Goal: Task Accomplishment & Management: Manage account settings

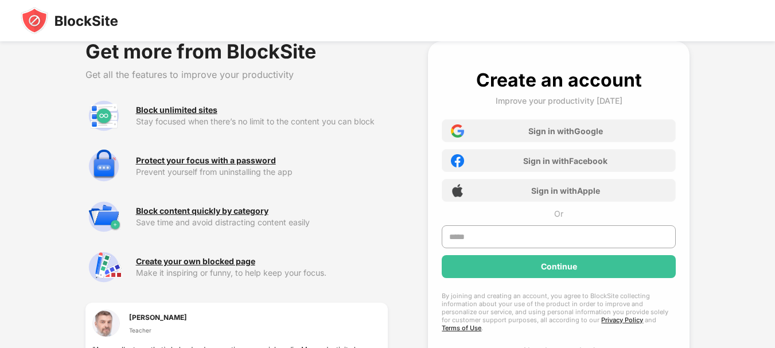
scroll to position [108, 0]
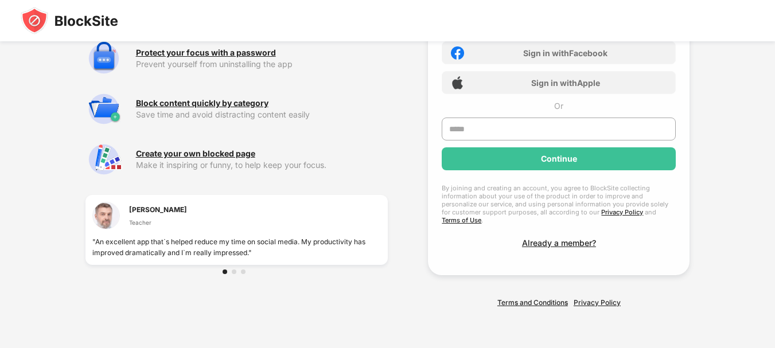
click at [232, 271] on div at bounding box center [234, 272] width 5 height 5
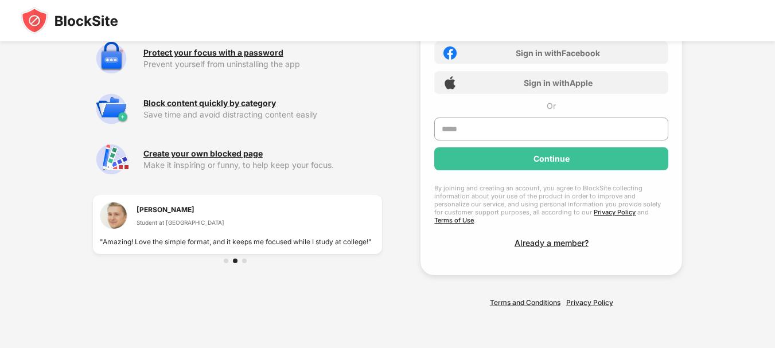
click at [95, 20] on img at bounding box center [70, 21] width 98 height 28
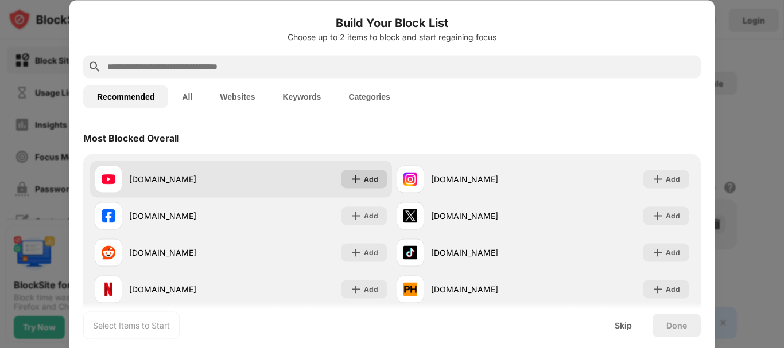
click at [368, 177] on div "Add" at bounding box center [371, 178] width 14 height 11
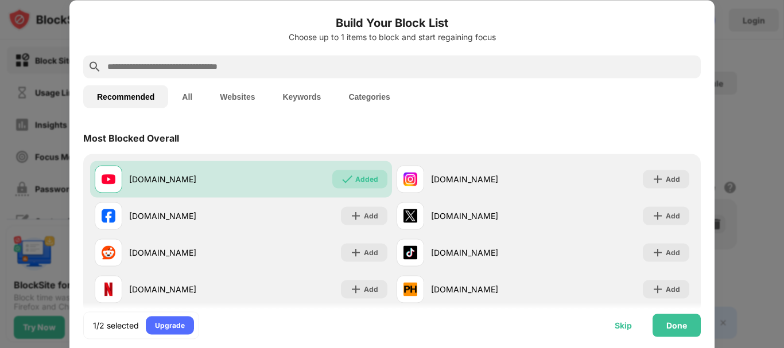
click at [624, 329] on div "Skip" at bounding box center [622, 325] width 17 height 9
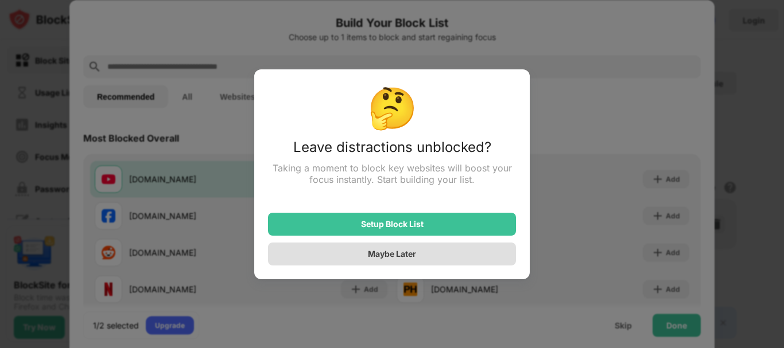
click at [375, 262] on div "Maybe Later" at bounding box center [392, 254] width 248 height 23
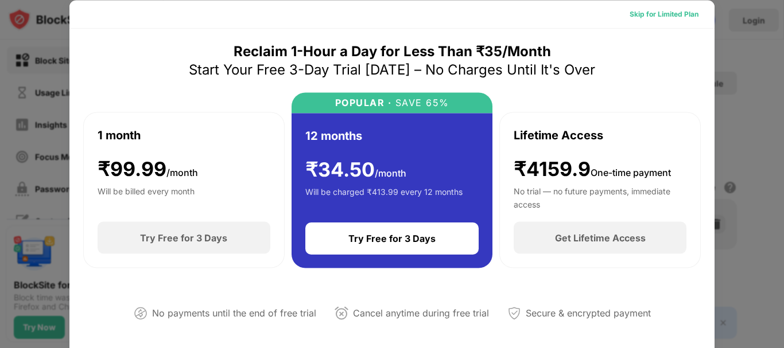
click at [662, 19] on div "Skip for Limited Plan" at bounding box center [663, 13] width 69 height 11
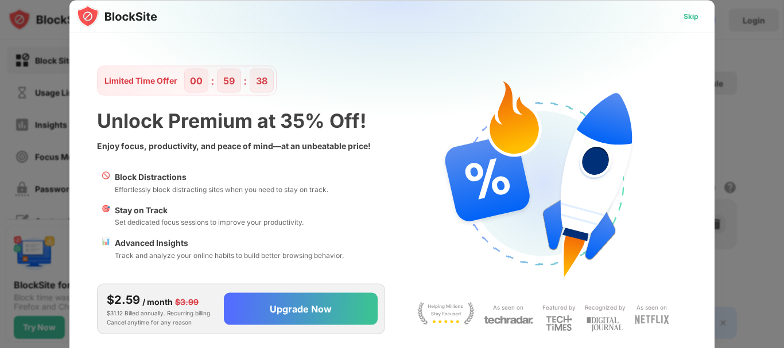
click at [687, 10] on div "Skip" at bounding box center [690, 15] width 15 height 11
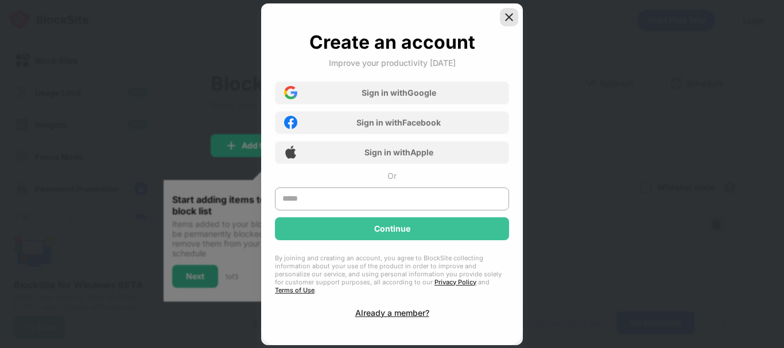
click at [506, 11] on img at bounding box center [508, 16] width 11 height 11
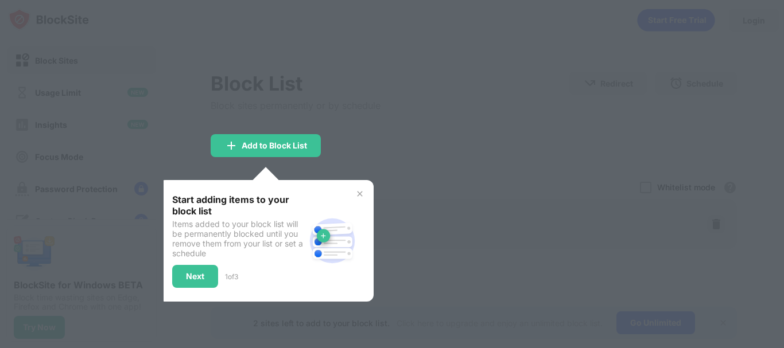
click at [356, 194] on img at bounding box center [359, 193] width 9 height 9
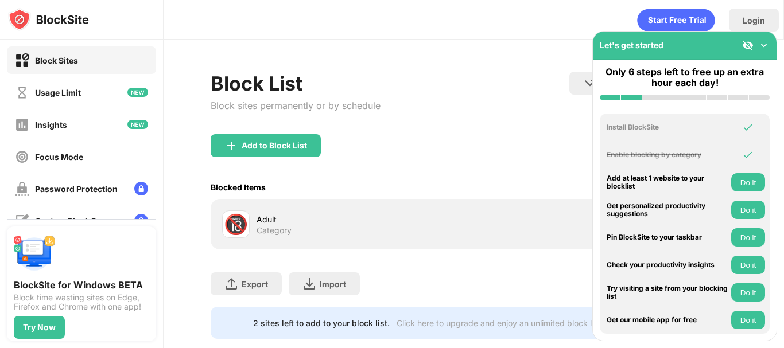
click at [483, 126] on div "Block List Block sites permanently or by schedule Redirect Choose a site to be …" at bounding box center [474, 103] width 526 height 63
click at [764, 43] on div "Let's get started" at bounding box center [685, 46] width 184 height 28
click at [762, 44] on img at bounding box center [763, 45] width 11 height 11
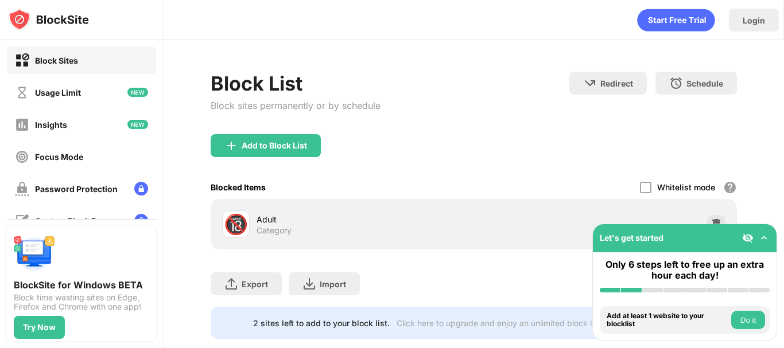
scroll to position [32, 0]
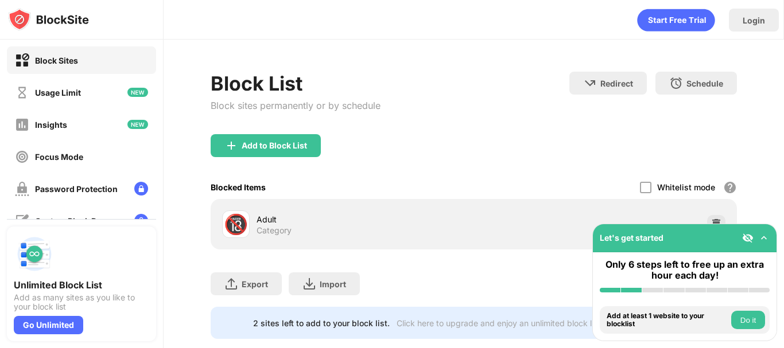
scroll to position [32, 0]
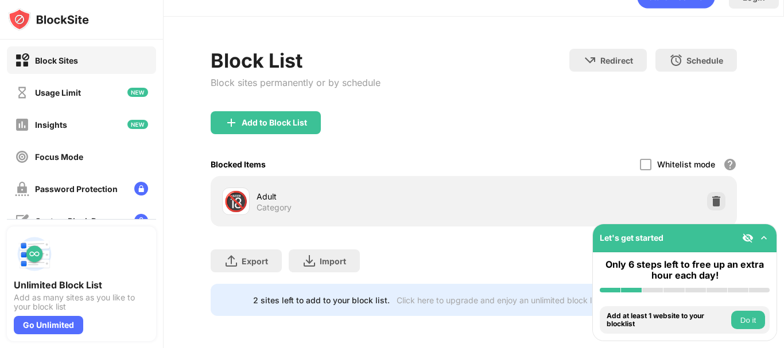
click at [316, 190] on div "Adult" at bounding box center [364, 196] width 217 height 12
click at [700, 202] on div "🔞 Adult Category" at bounding box center [473, 201] width 512 height 37
click at [705, 183] on div "🔞 Adult Category" at bounding box center [473, 201] width 512 height 37
click at [710, 196] on img at bounding box center [715, 201] width 11 height 11
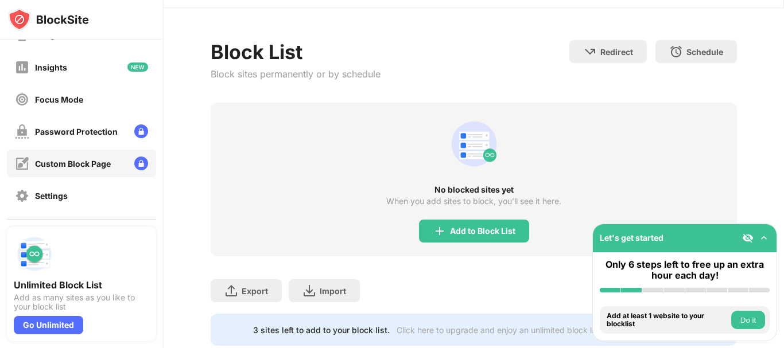
scroll to position [0, 0]
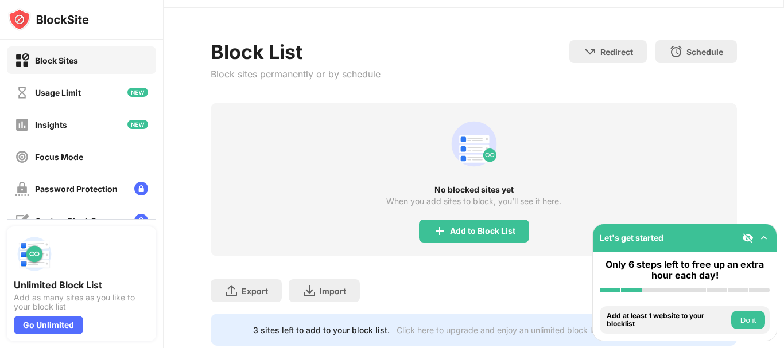
click at [101, 49] on div "Block Sites" at bounding box center [81, 60] width 149 height 28
click at [99, 60] on div "Block Sites" at bounding box center [81, 60] width 149 height 28
click at [500, 227] on div "Add to Block List" at bounding box center [482, 231] width 65 height 9
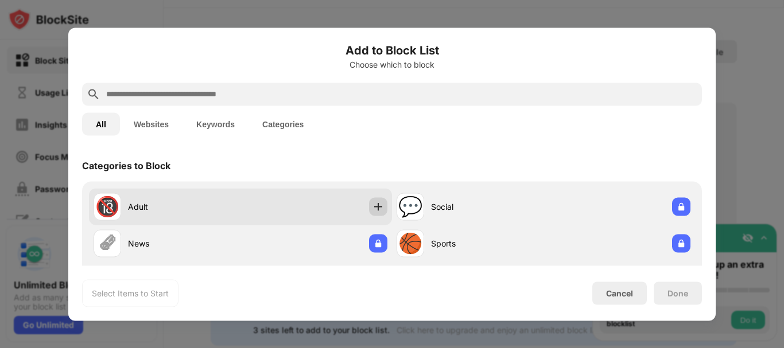
click at [373, 205] on img at bounding box center [377, 206] width 11 height 11
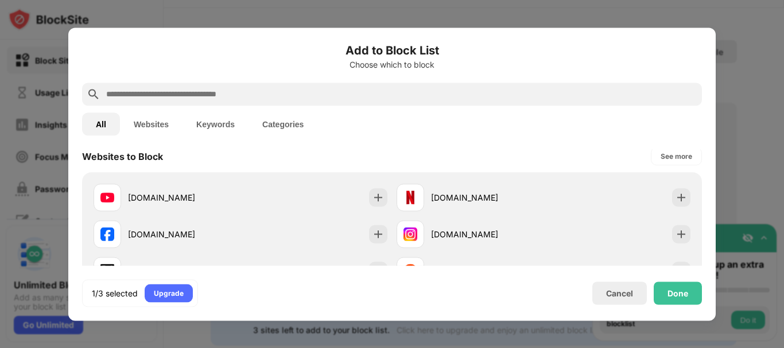
scroll to position [229, 0]
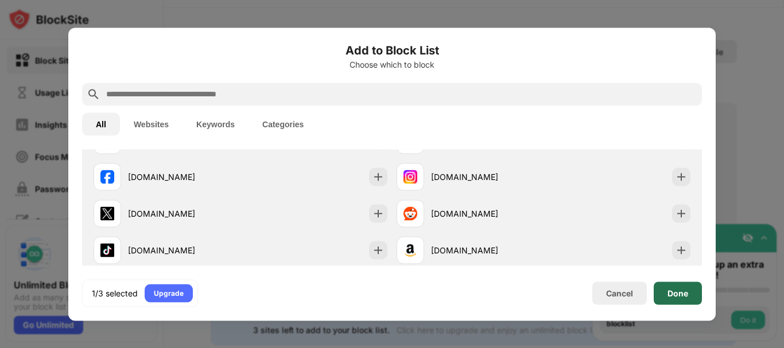
click at [672, 290] on div "Done" at bounding box center [677, 293] width 21 height 9
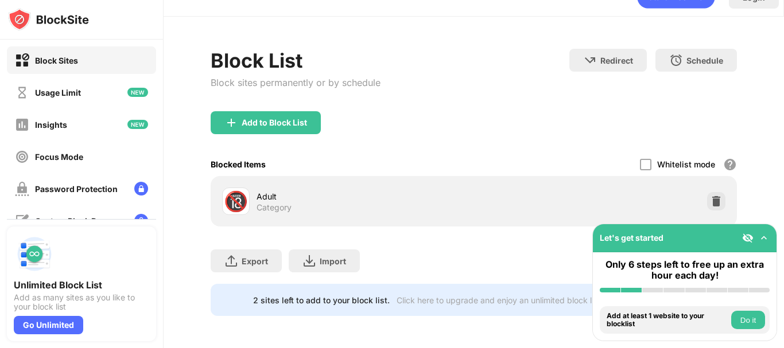
scroll to position [248, 0]
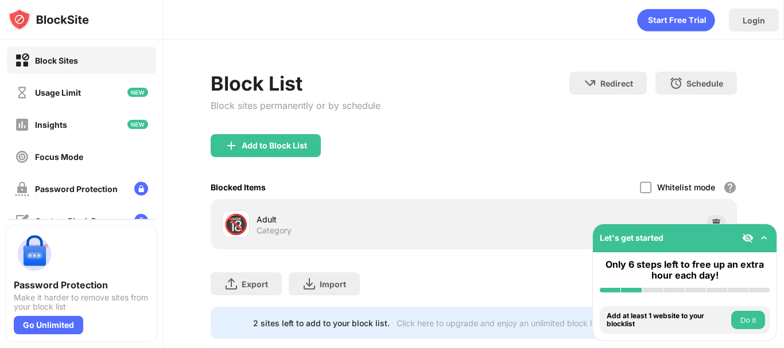
click at [727, 166] on div "Add to Block List" at bounding box center [474, 154] width 526 height 41
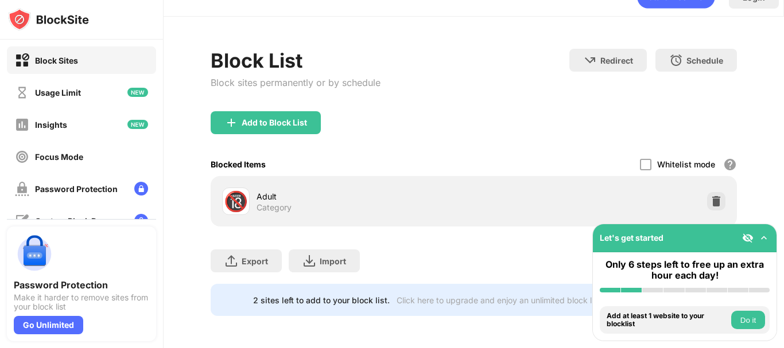
click at [351, 295] on div "2 sites left to add to your block list." at bounding box center [321, 300] width 137 height 10
click at [98, 194] on div "Password Protection" at bounding box center [76, 189] width 83 height 10
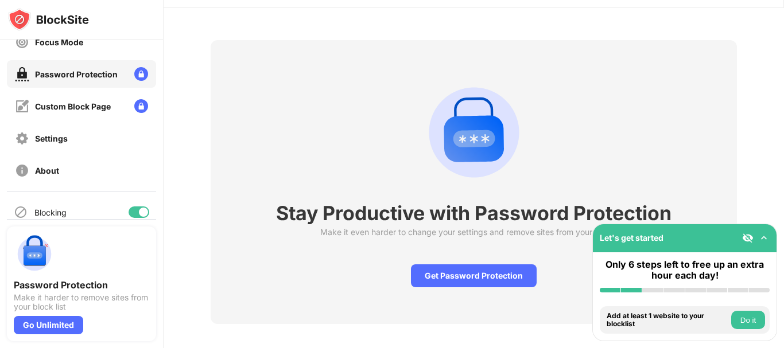
scroll to position [129, 0]
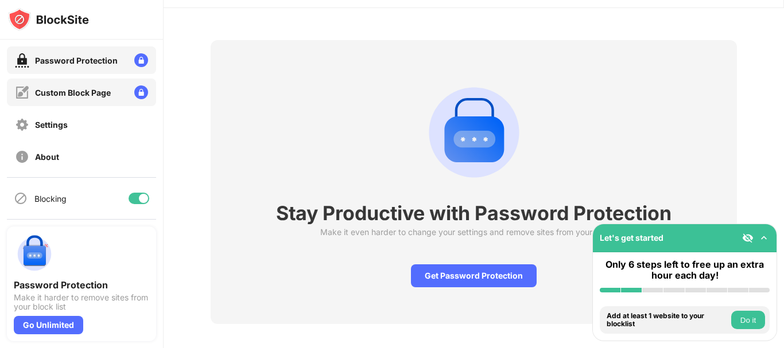
click at [67, 98] on div "Custom Block Page" at bounding box center [63, 92] width 96 height 14
